Goal: Task Accomplishment & Management: Manage account settings

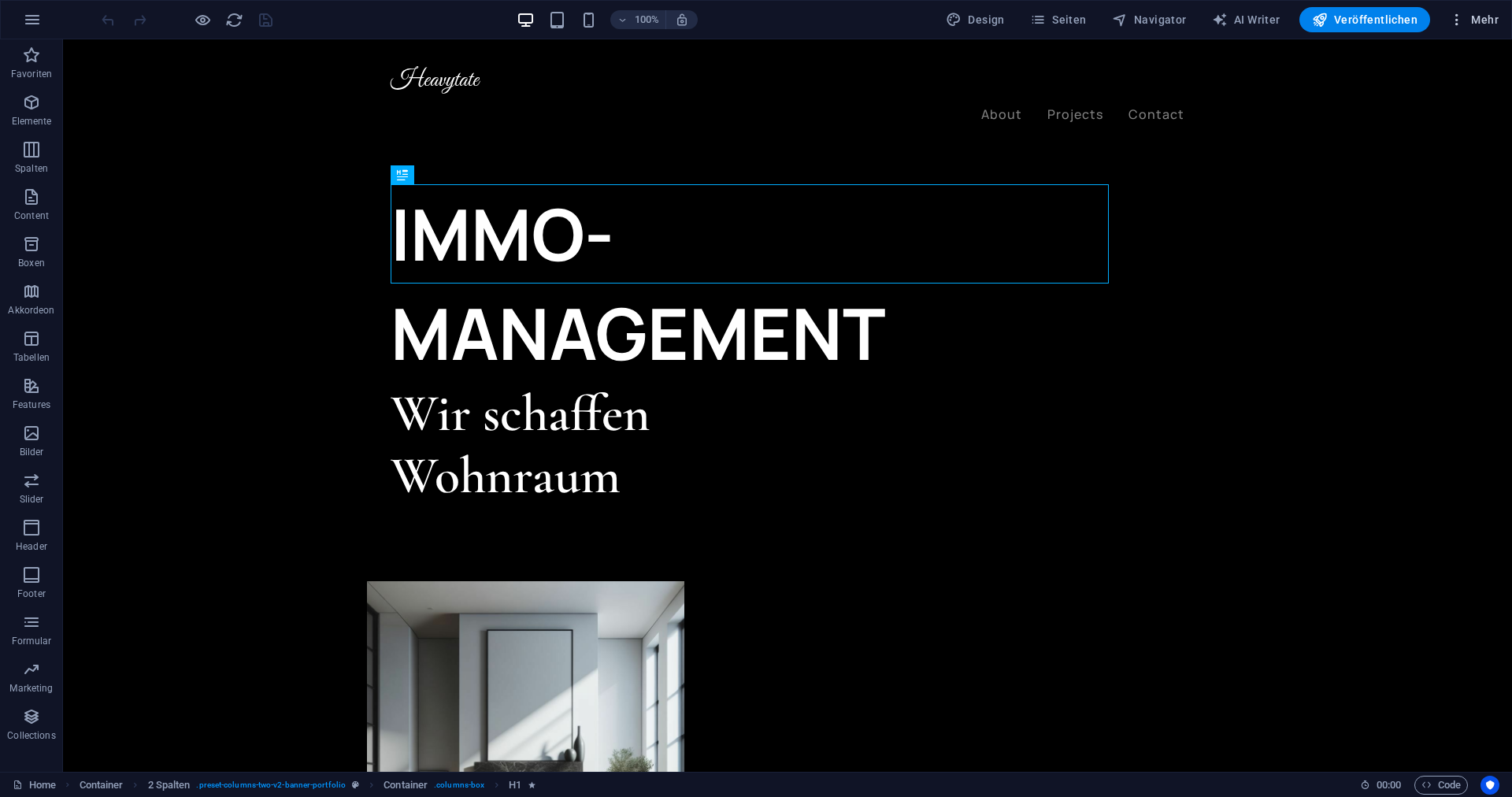
click at [1448, 15] on button "Mehr" at bounding box center [1473, 20] width 62 height 25
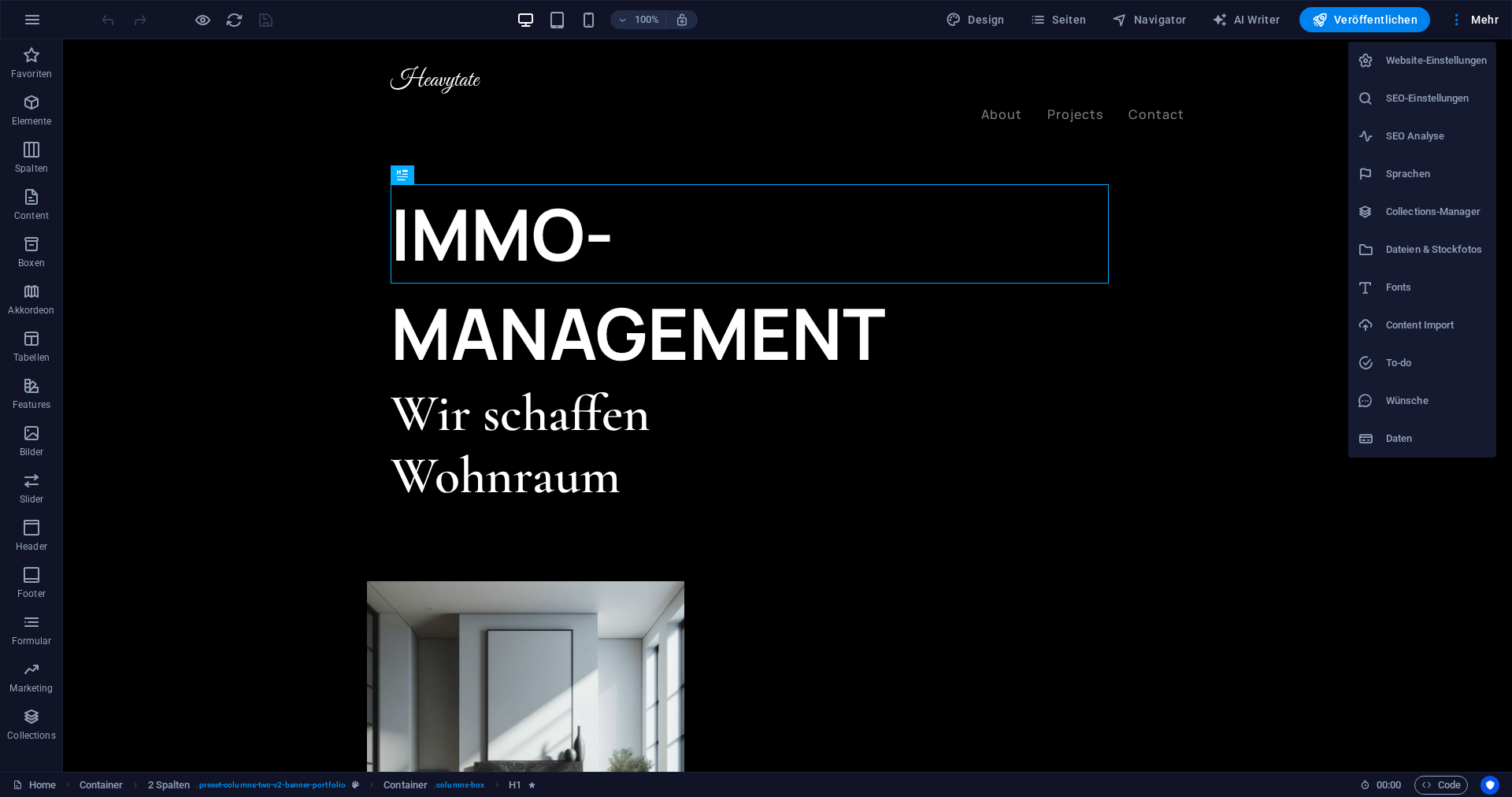
click at [1414, 56] on h6 "Website-Einstellungen" at bounding box center [1437, 61] width 101 height 19
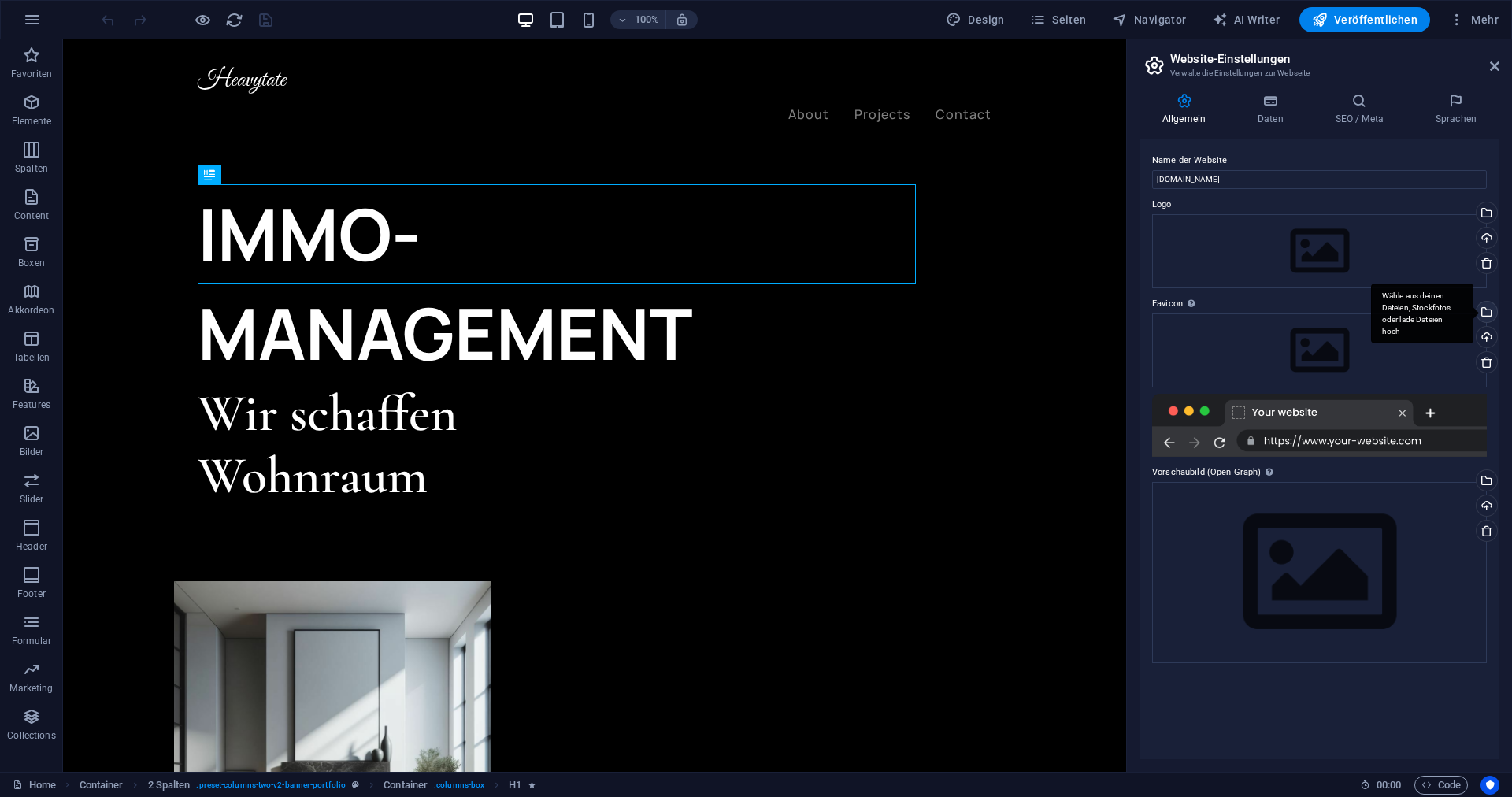
click at [1489, 311] on div "Wähle aus deinen Dateien, Stockfotos oder lade Dateien hoch" at bounding box center [1485, 313] width 23 height 23
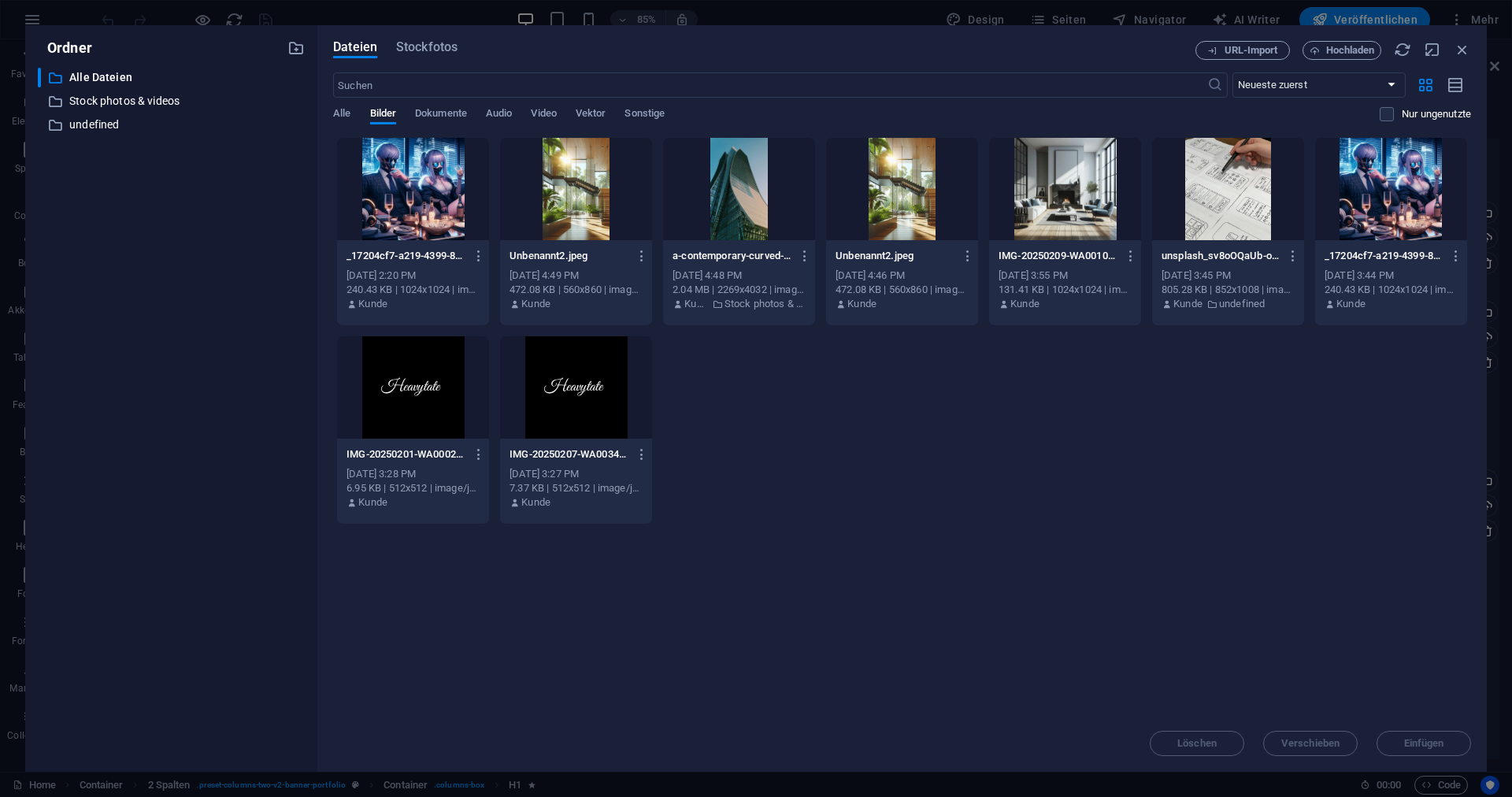
click at [410, 406] on div at bounding box center [413, 387] width 152 height 102
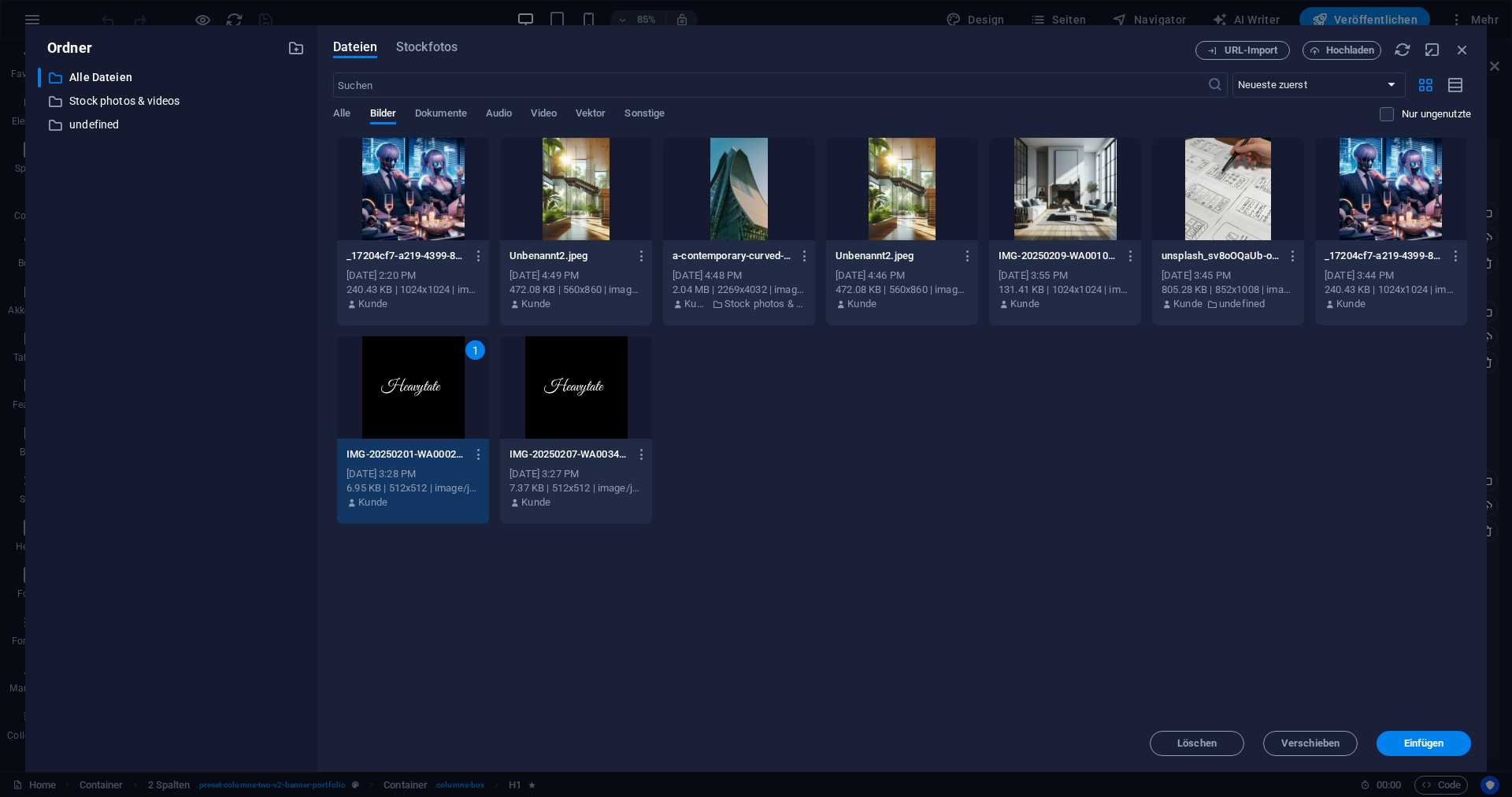
click at [1411, 750] on button "Einfügen" at bounding box center [1423, 743] width 94 height 25
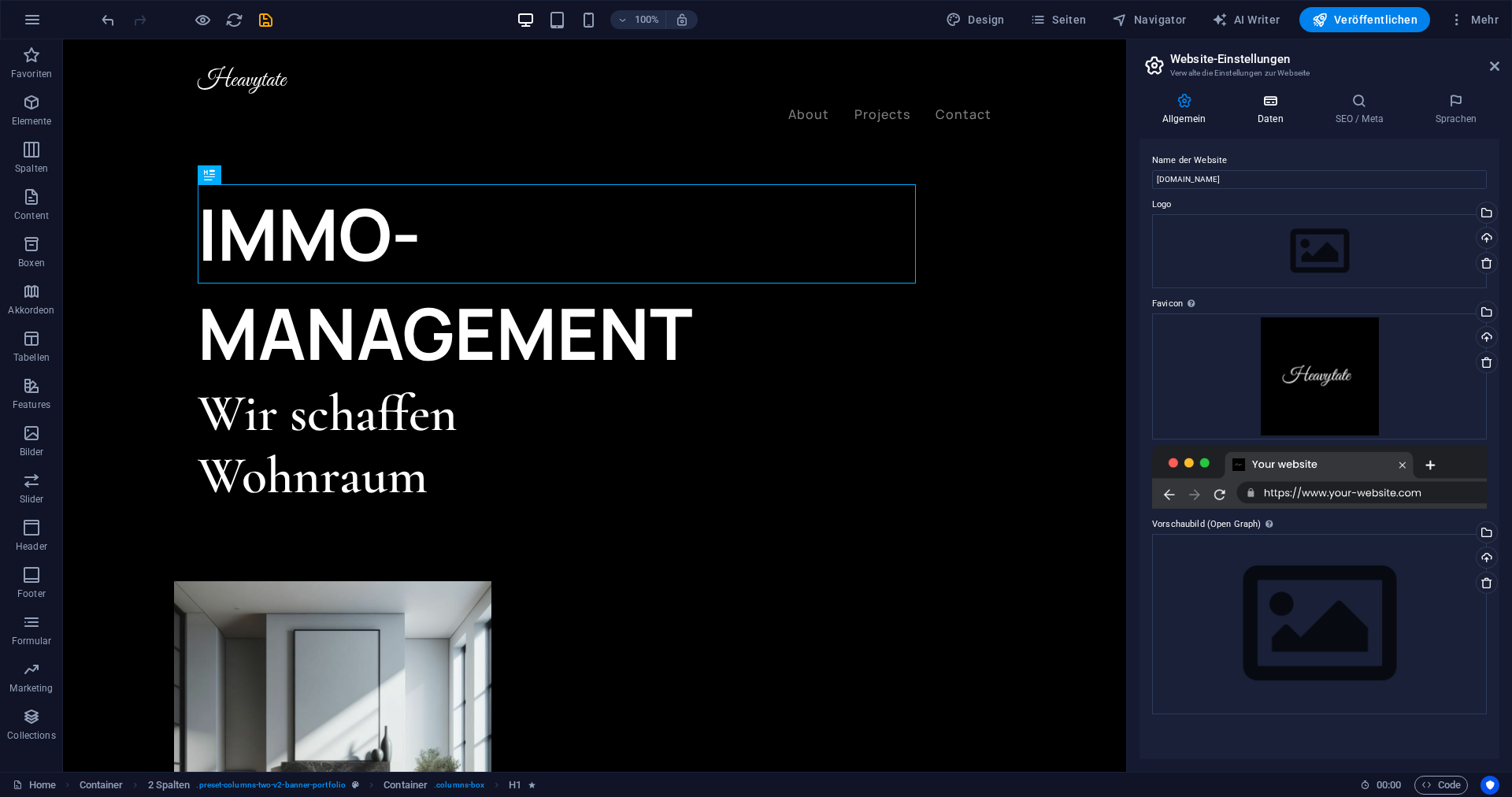
click at [1264, 121] on h4 "Daten" at bounding box center [1273, 109] width 78 height 33
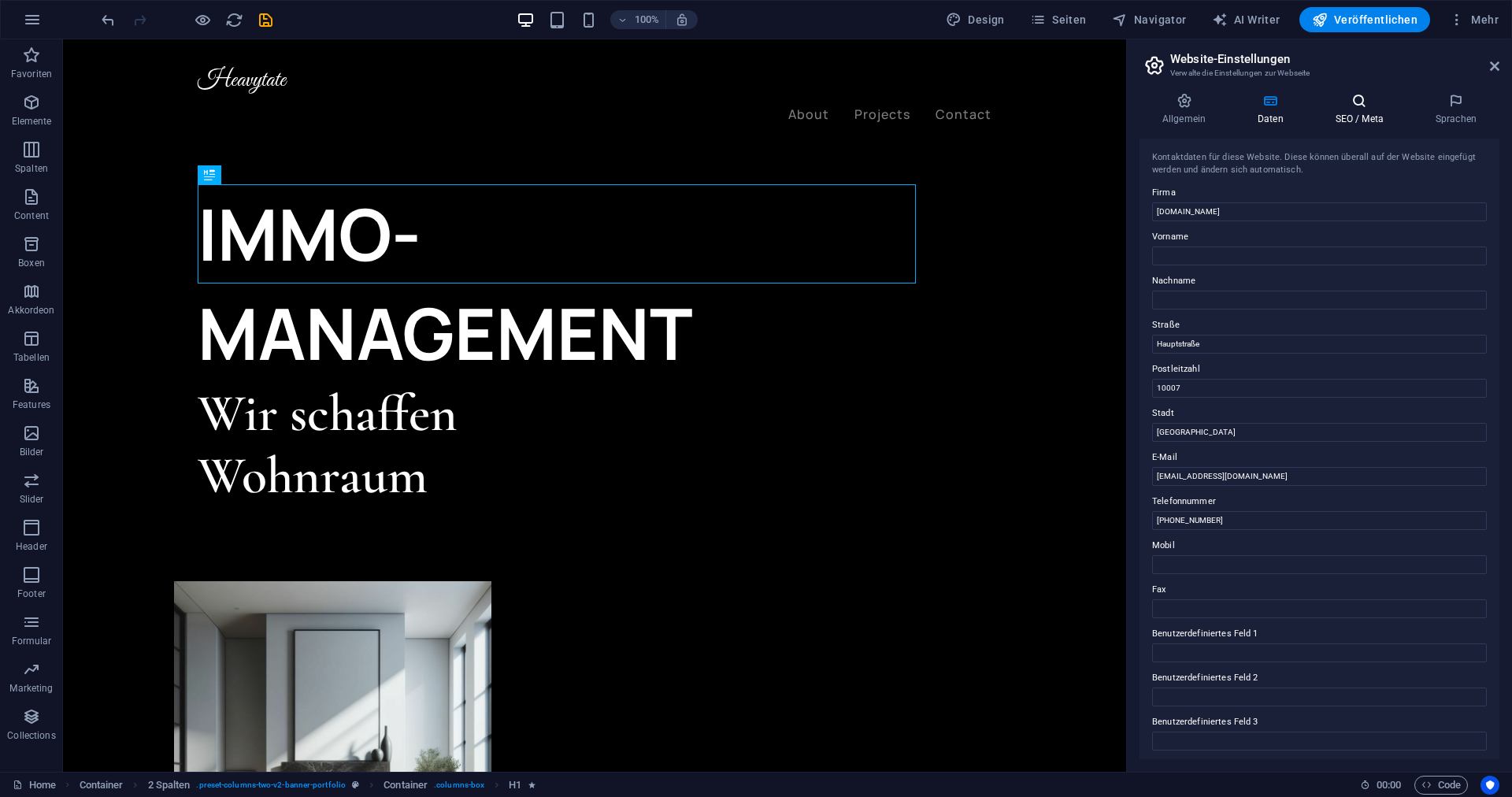
click at [1341, 112] on h4 "SEO / Meta" at bounding box center [1362, 109] width 100 height 33
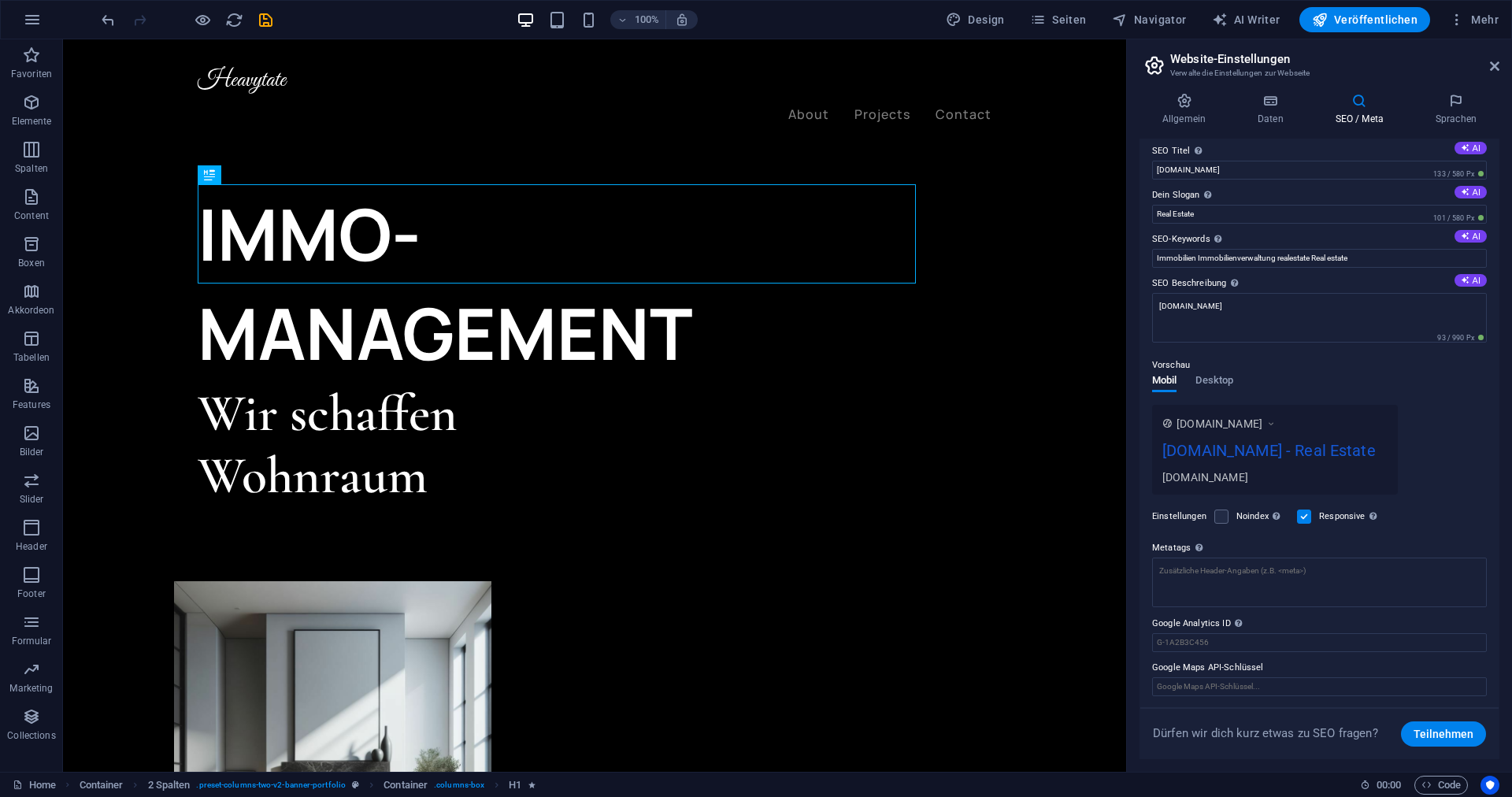
scroll to position [11, 0]
click at [1456, 108] on icon at bounding box center [1456, 100] width 86 height 16
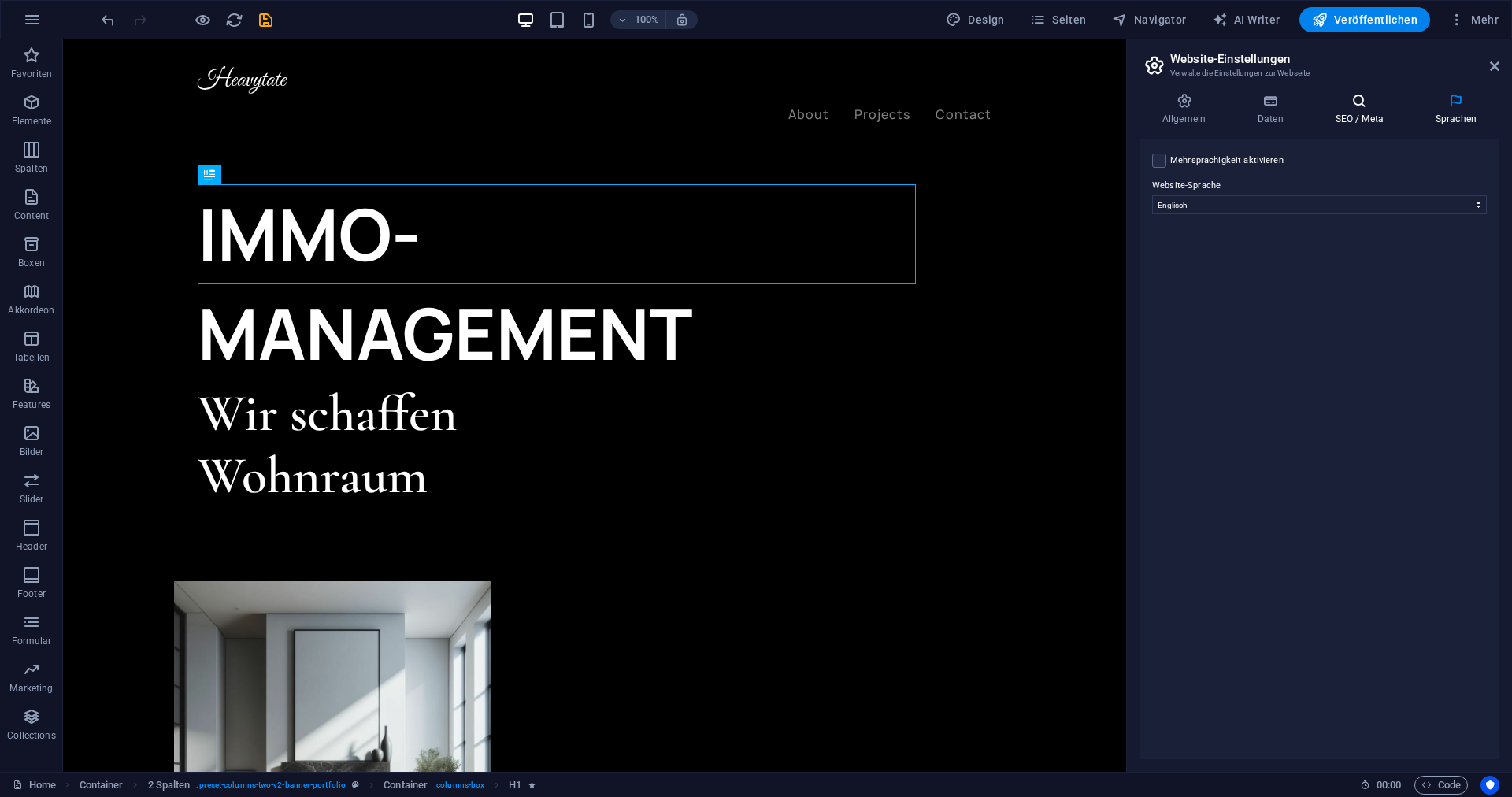
click at [1378, 114] on h4 "SEO / Meta" at bounding box center [1362, 109] width 100 height 33
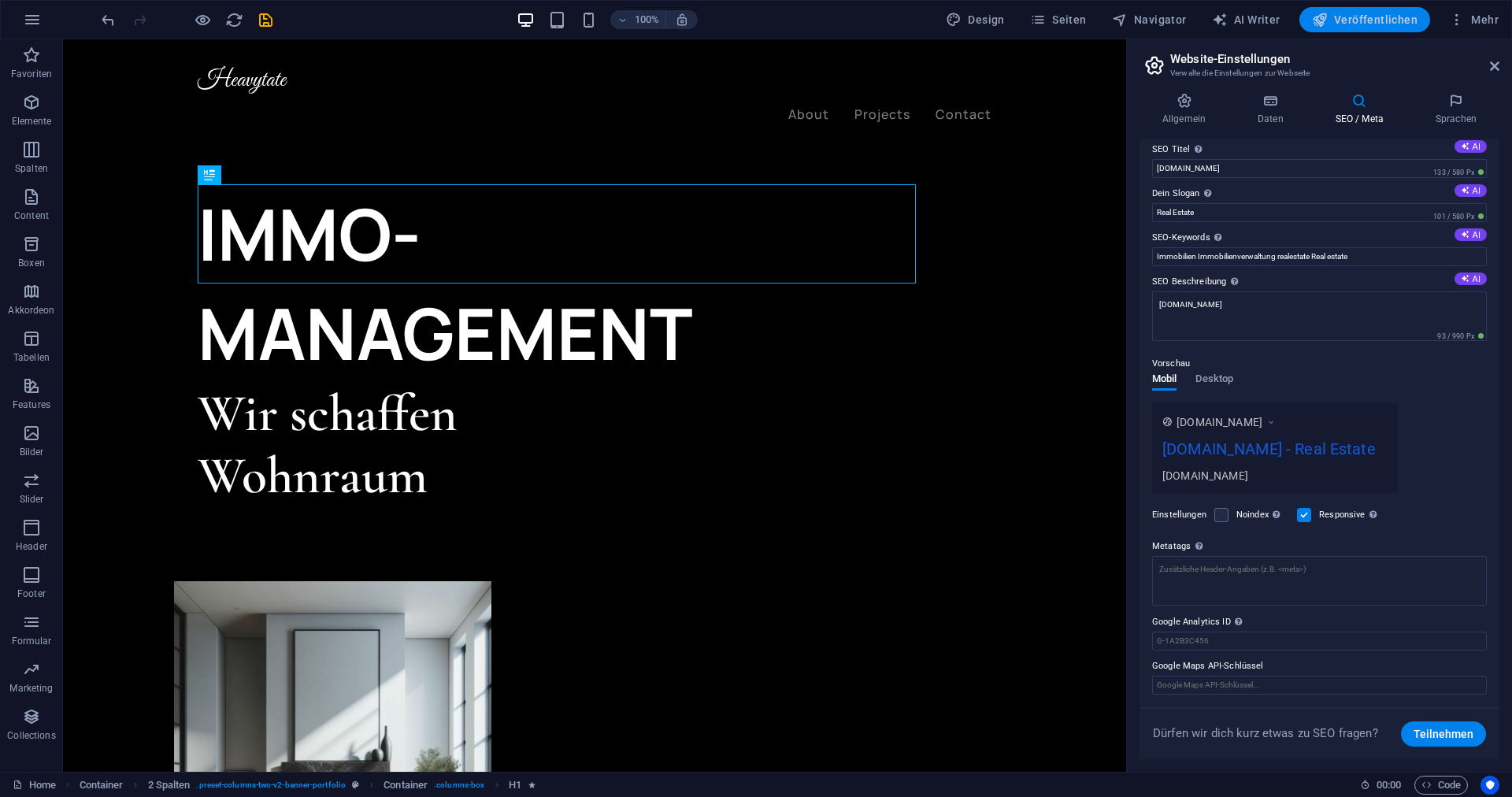
click at [1349, 17] on span "Veröffentlichen" at bounding box center [1364, 19] width 105 height 16
